Goal: Task Accomplishment & Management: Use online tool/utility

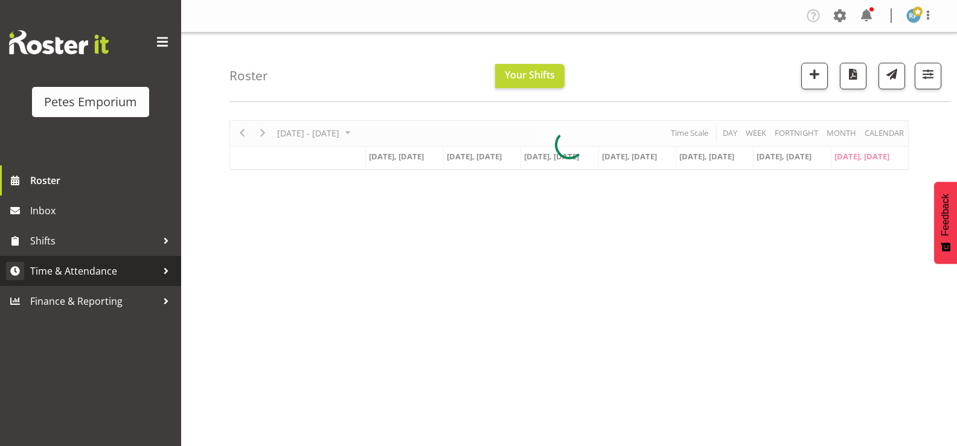
click at [63, 277] on span "Time & Attendance" at bounding box center [93, 271] width 127 height 18
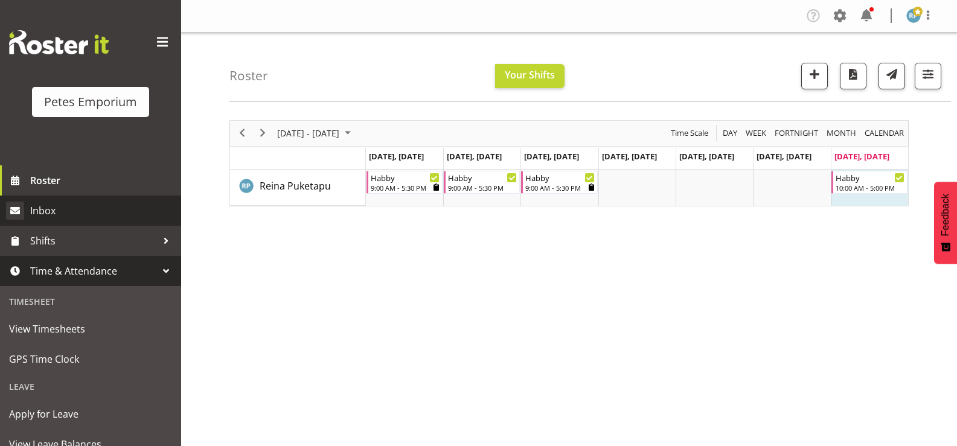
click at [45, 213] on span "Inbox" at bounding box center [102, 211] width 145 height 18
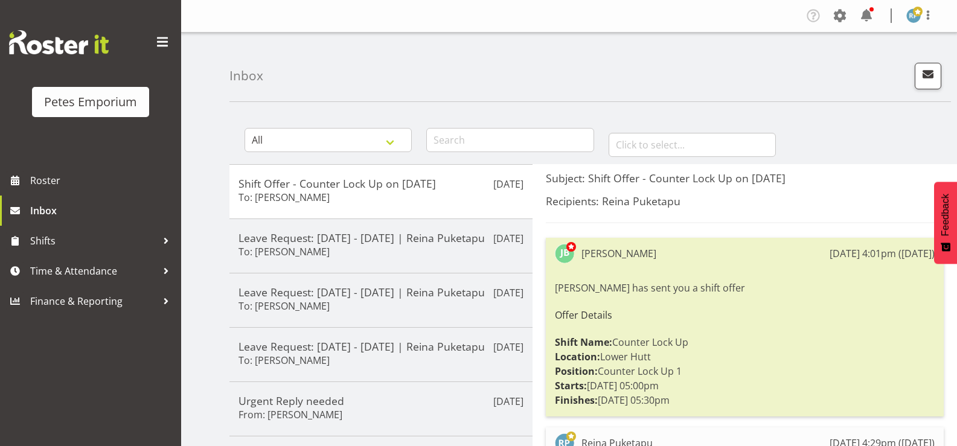
click at [574, 402] on strong "Finishes:" at bounding box center [576, 400] width 43 height 13
click at [931, 14] on span at bounding box center [928, 15] width 14 height 14
click at [924, 12] on span at bounding box center [928, 15] width 14 height 14
click at [68, 268] on span "Time & Attendance" at bounding box center [93, 271] width 127 height 18
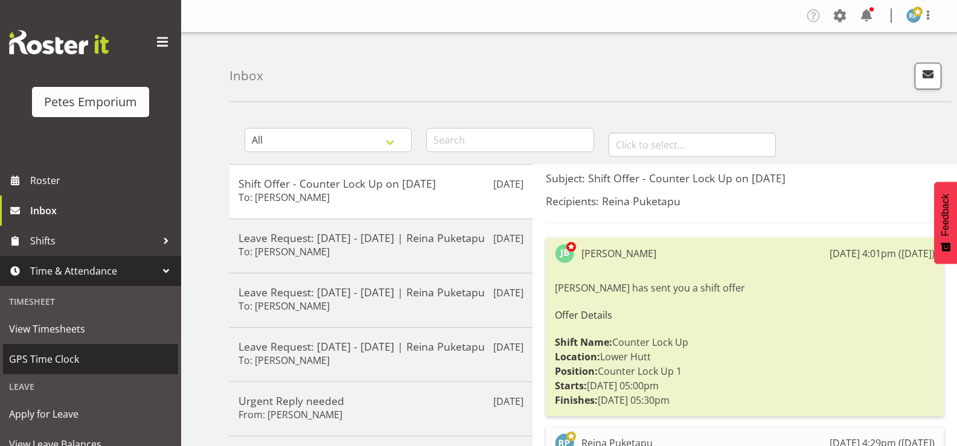
click at [53, 363] on span "GPS Time Clock" at bounding box center [90, 359] width 163 height 18
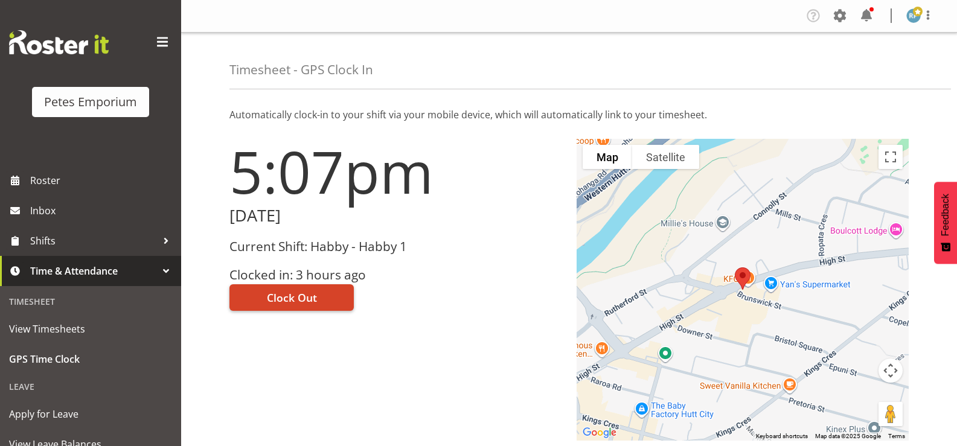
click at [272, 300] on span "Clock Out" at bounding box center [292, 298] width 50 height 16
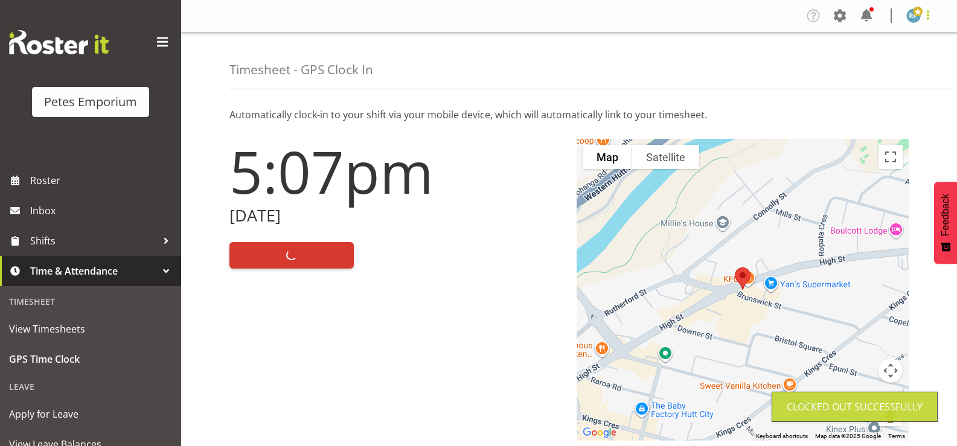
click at [930, 22] on span at bounding box center [928, 15] width 14 height 14
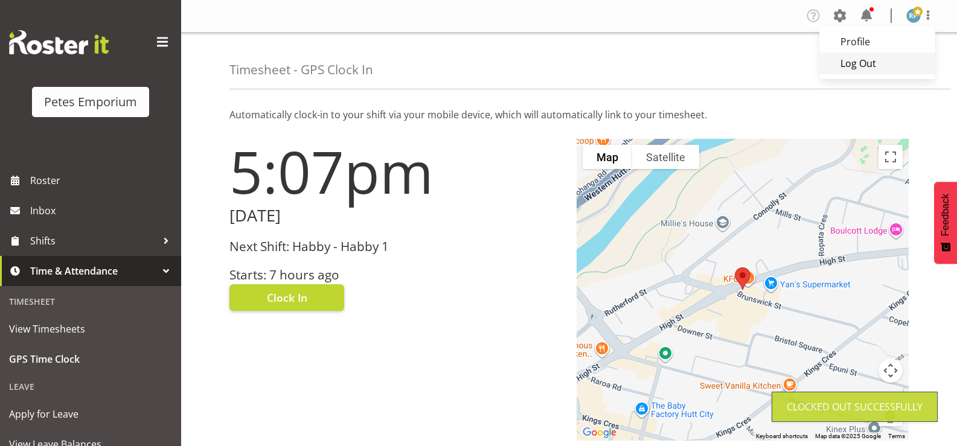
click at [866, 72] on link "Log Out" at bounding box center [878, 64] width 116 height 22
